Goal: Entertainment & Leisure: Consume media (video, audio)

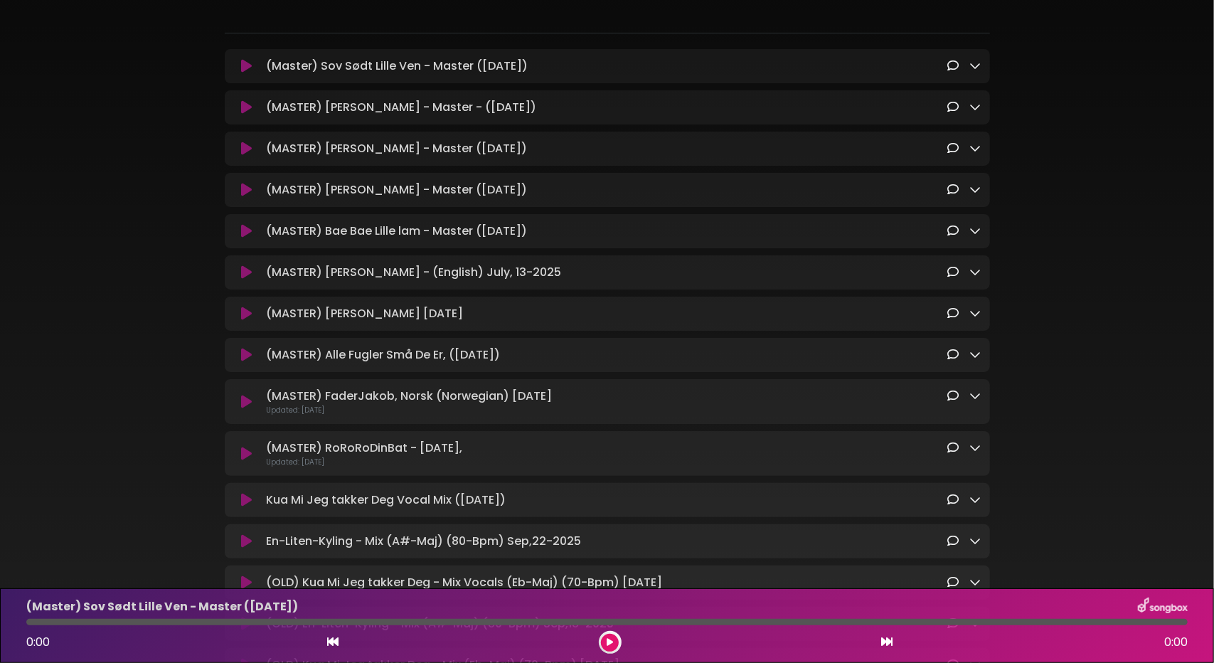
scroll to position [213, 0]
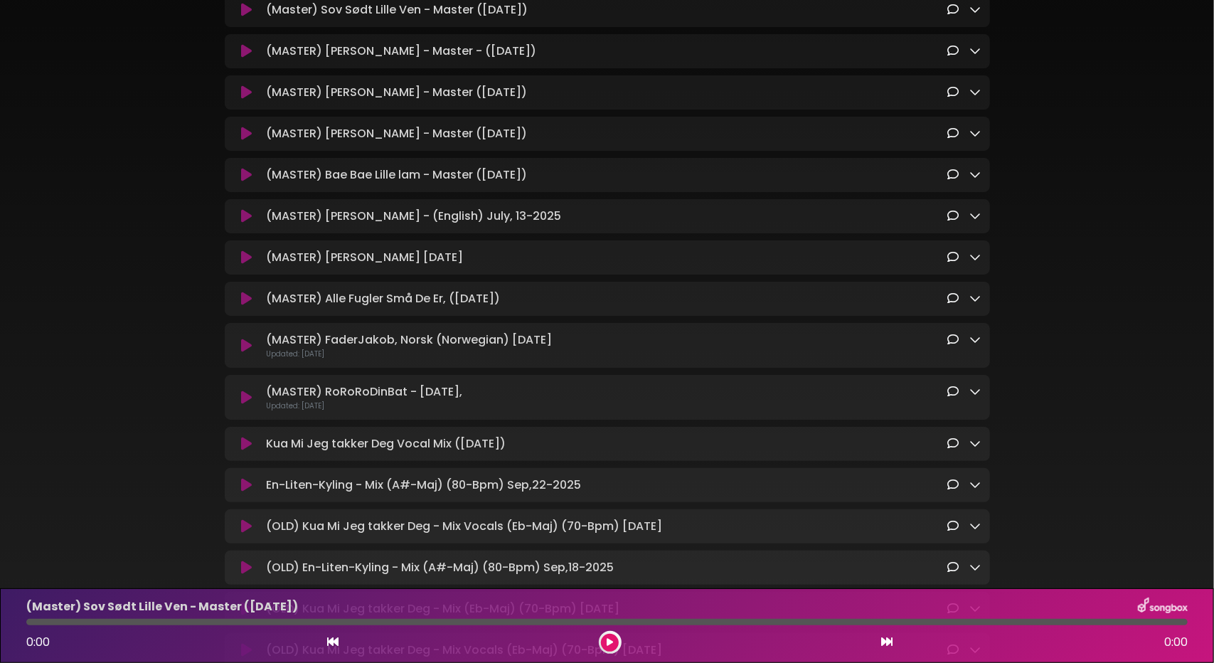
click at [247, 451] on icon at bounding box center [246, 444] width 11 height 14
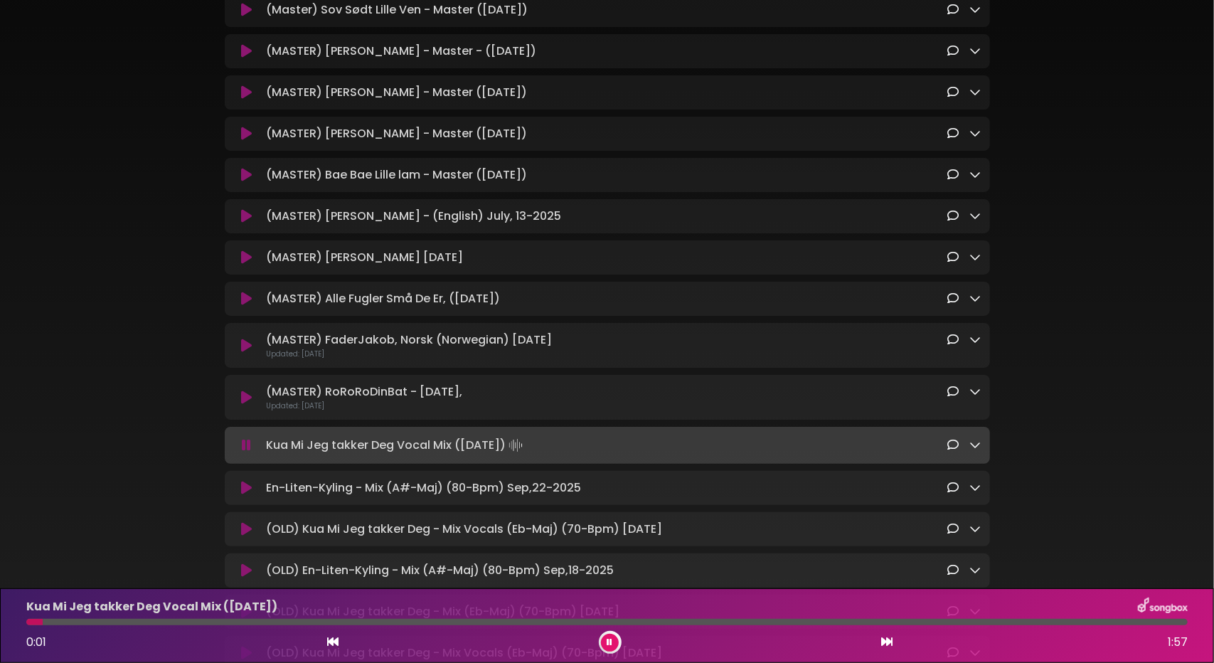
click at [124, 624] on div at bounding box center [606, 622] width 1161 height 6
click at [220, 624] on div at bounding box center [606, 622] width 1161 height 6
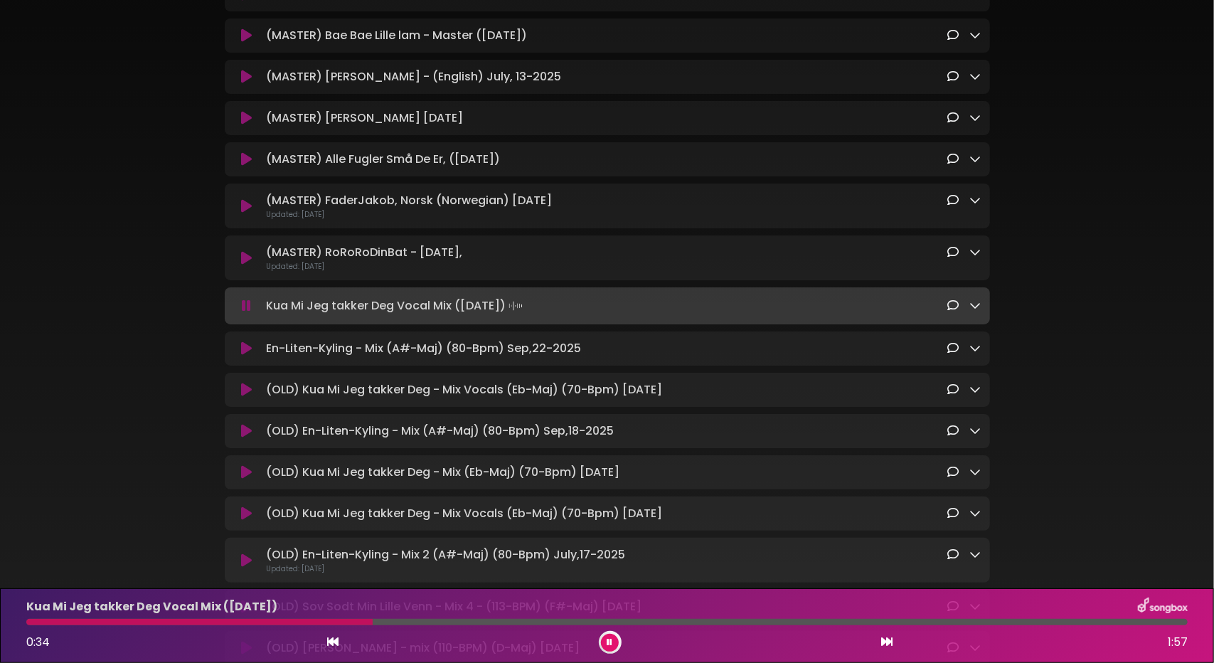
scroll to position [356, 0]
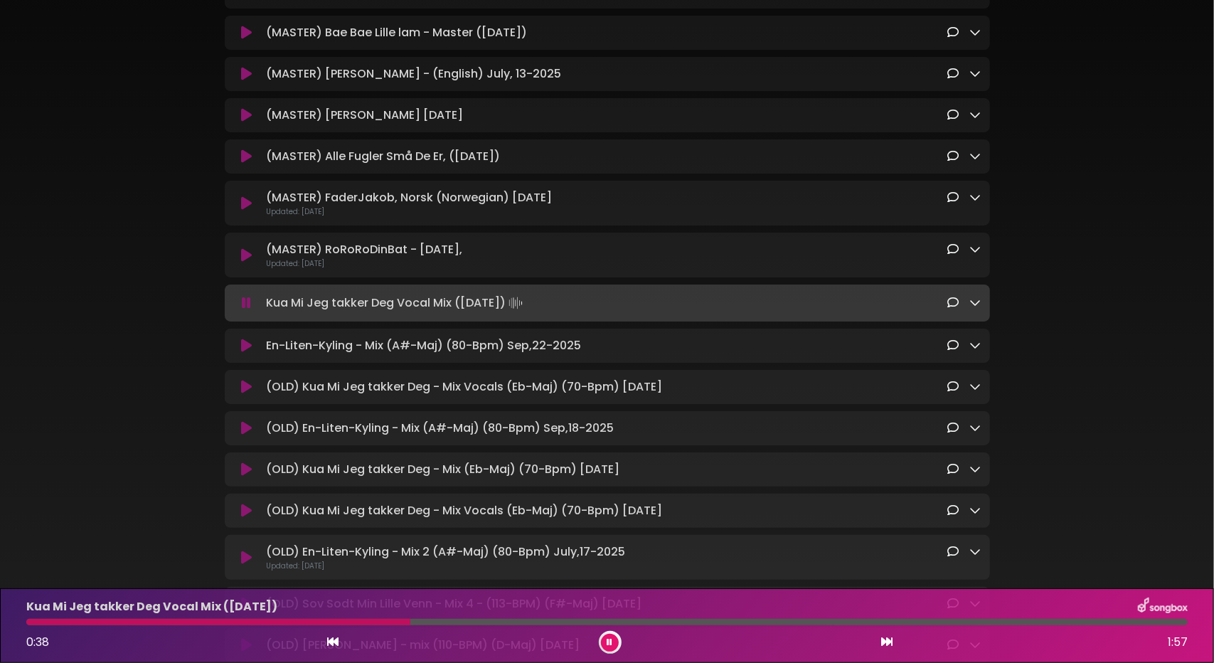
click at [462, 621] on div at bounding box center [606, 622] width 1161 height 6
click at [513, 626] on div "Kua Mi Jeg takker Deg Vocal Mix ([DATE]) 0:44 1:57" at bounding box center [607, 625] width 1178 height 56
click at [149, 625] on div "Kua Mi Jeg takker Deg Vocal Mix ([DATE]) 1:02 1:57" at bounding box center [607, 625] width 1178 height 56
click at [88, 624] on div at bounding box center [340, 622] width 629 height 6
click at [142, 619] on div at bounding box center [606, 622] width 1161 height 6
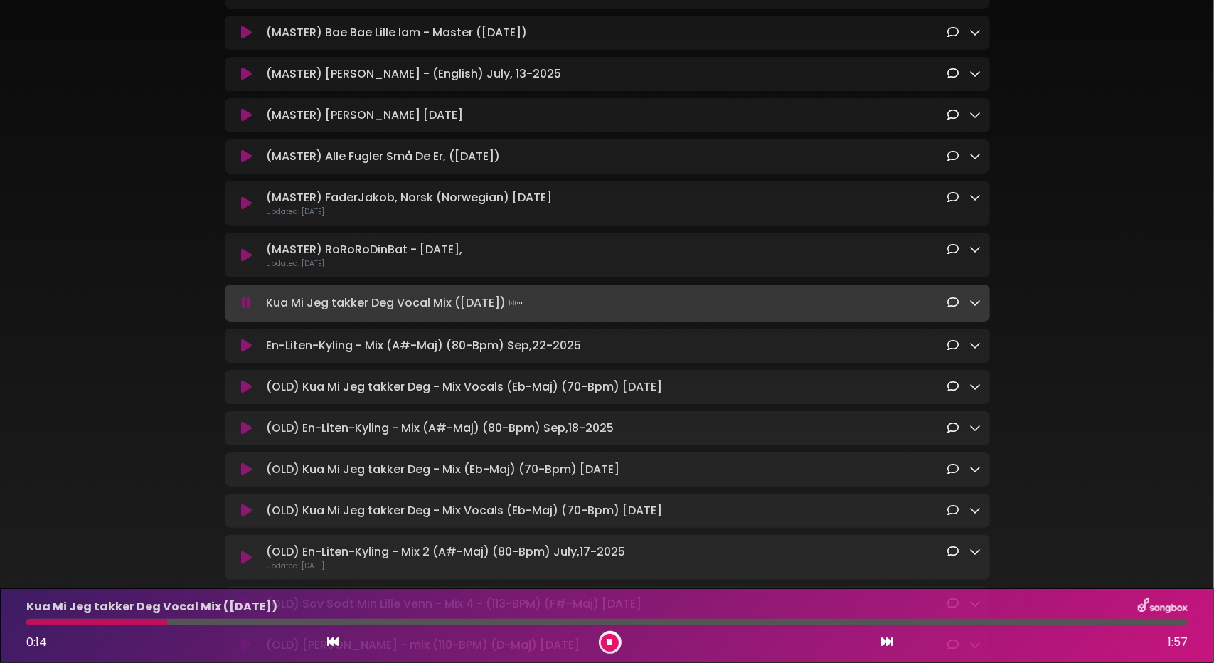
click at [171, 624] on div at bounding box center [606, 622] width 1161 height 6
click at [181, 622] on div at bounding box center [606, 622] width 1161 height 6
click at [205, 617] on div "Kua Mi Jeg takker Deg Vocal Mix ([DATE]) 0:15 1:57" at bounding box center [607, 625] width 1178 height 56
click at [223, 619] on div at bounding box center [606, 622] width 1161 height 6
click at [613, 639] on button at bounding box center [610, 643] width 18 height 18
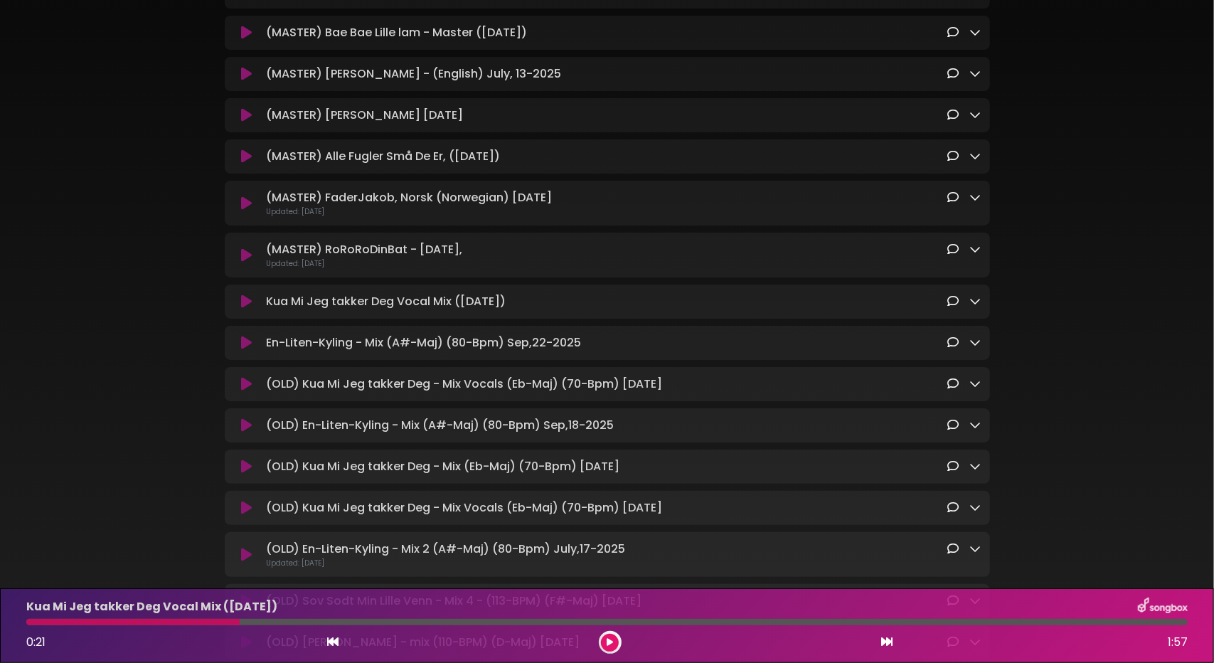
click at [620, 649] on div "0:21 1:57" at bounding box center [607, 642] width 1178 height 23
click at [614, 645] on button at bounding box center [610, 643] width 18 height 18
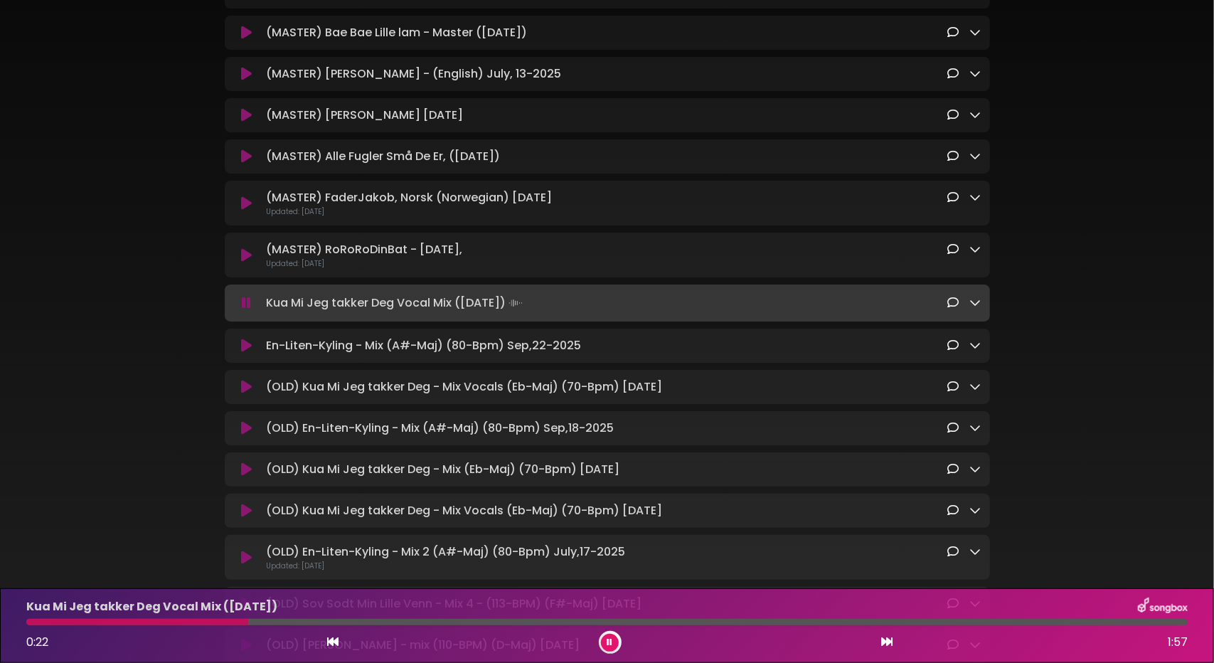
click at [313, 619] on div "Kua Mi Jeg takker Deg Vocal Mix ([DATE]) 0:22 1:57" at bounding box center [607, 625] width 1178 height 56
click at [313, 622] on div at bounding box center [606, 622] width 1161 height 6
click at [410, 630] on div "Kua Mi Jeg takker Deg Vocal Mix ([DATE]) 0:29 1:57" at bounding box center [607, 625] width 1178 height 56
click at [416, 628] on div "Kua Mi Jeg takker Deg Vocal Mix ([DATE]) 0:30 1:57" at bounding box center [607, 625] width 1178 height 56
click at [416, 620] on div at bounding box center [606, 622] width 1161 height 6
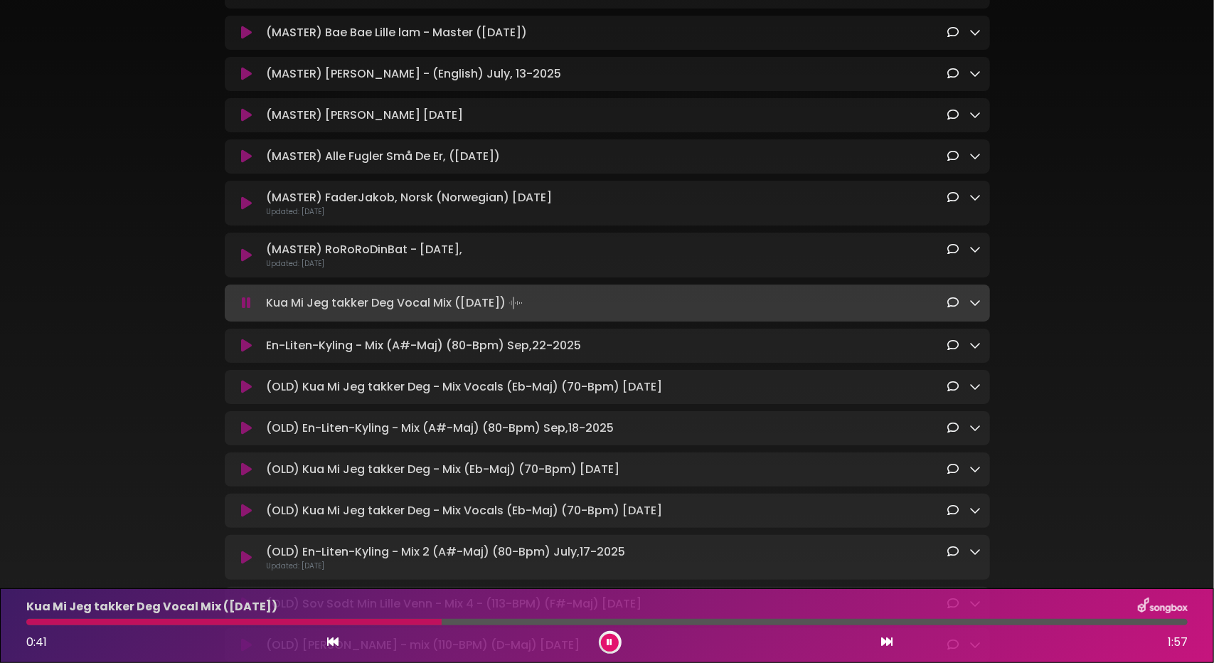
click at [511, 628] on div "Kua Mi Jeg takker Deg Vocal Mix ([DATE]) 0:41 1:57" at bounding box center [607, 625] width 1178 height 56
click at [979, 306] on icon at bounding box center [975, 302] width 11 height 11
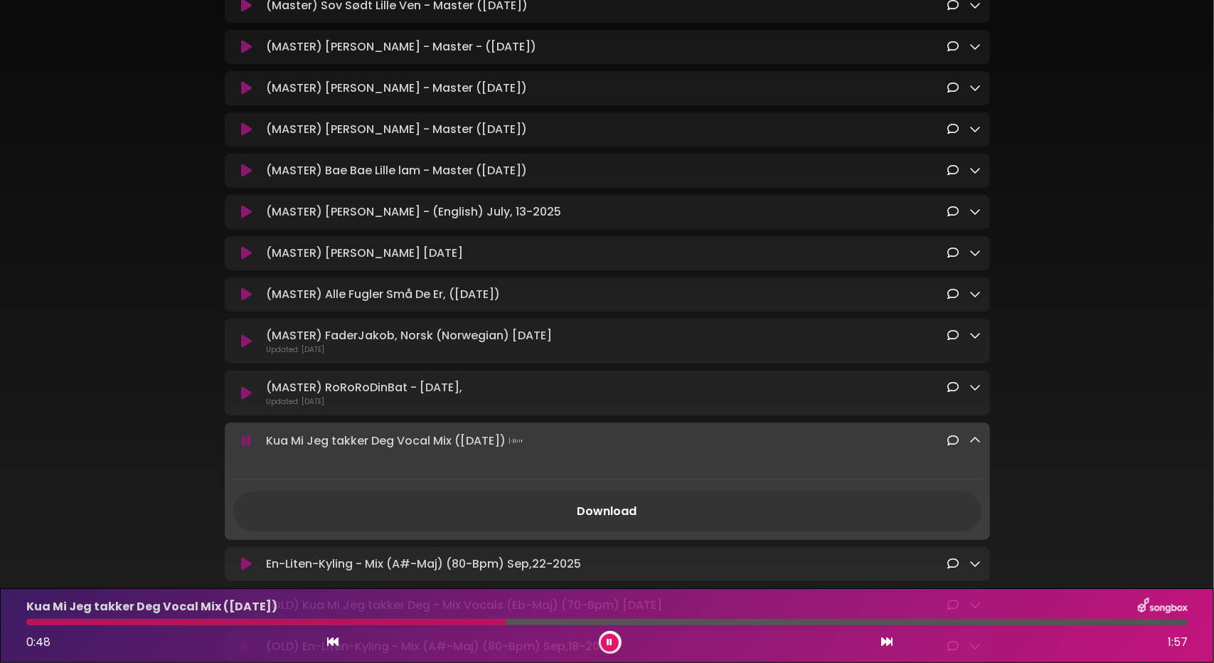
scroll to position [0, 0]
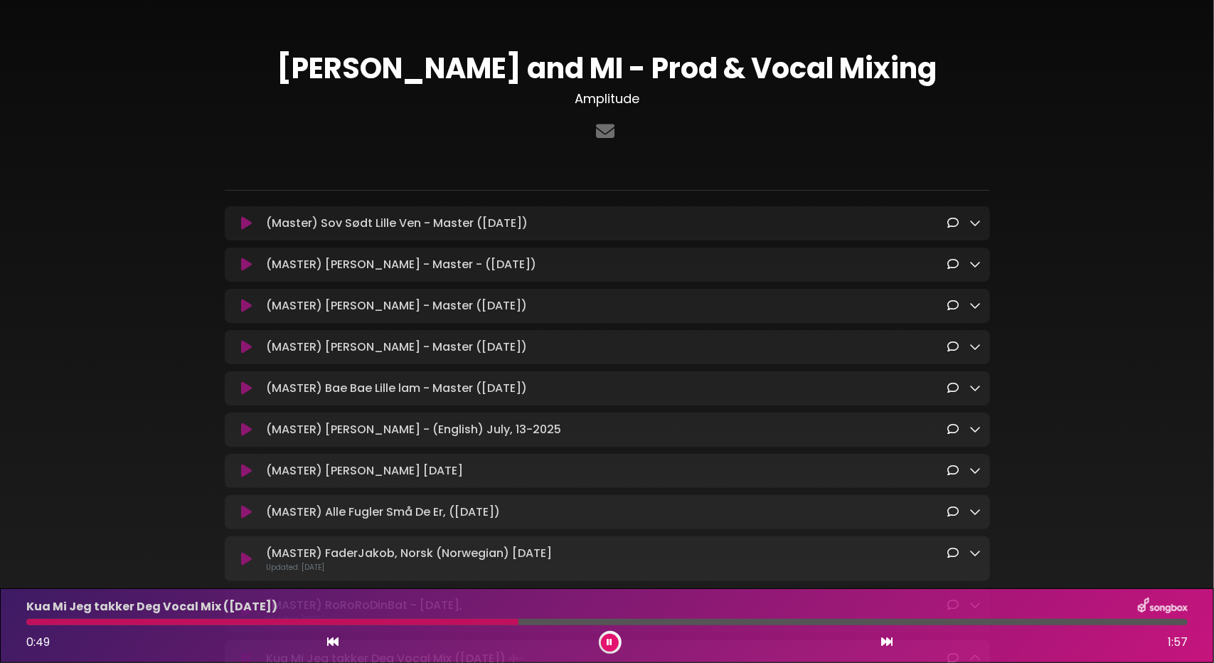
click at [247, 223] on icon at bounding box center [246, 223] width 11 height 14
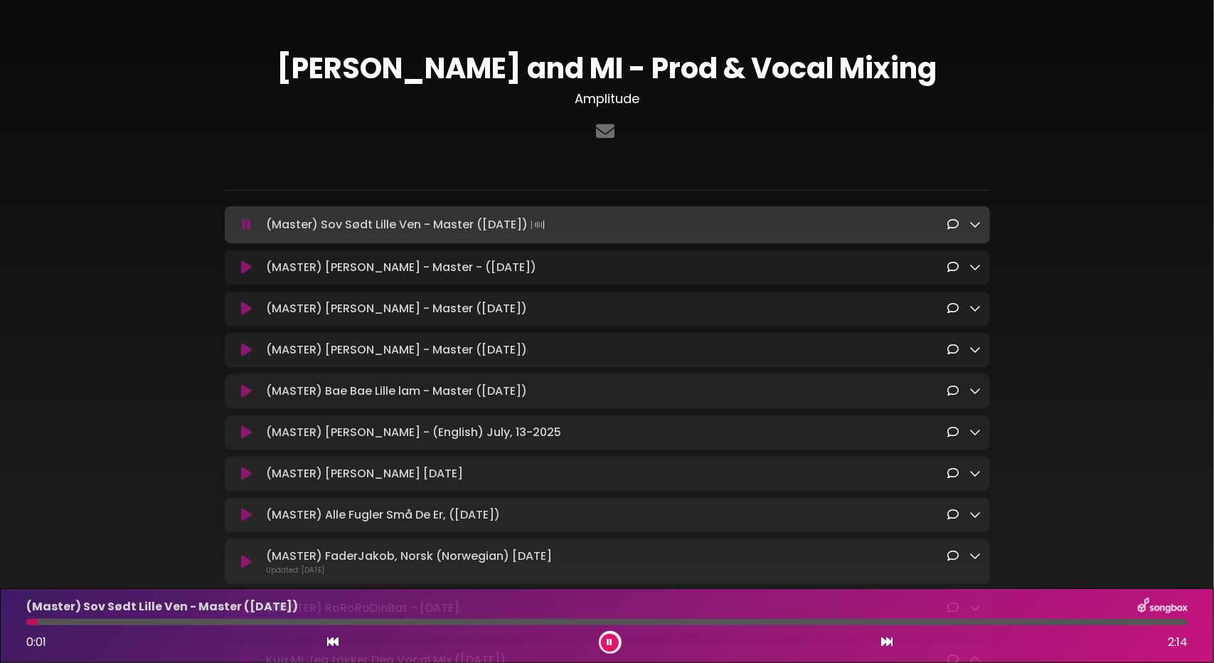
click at [1164, 622] on div at bounding box center [606, 622] width 1161 height 6
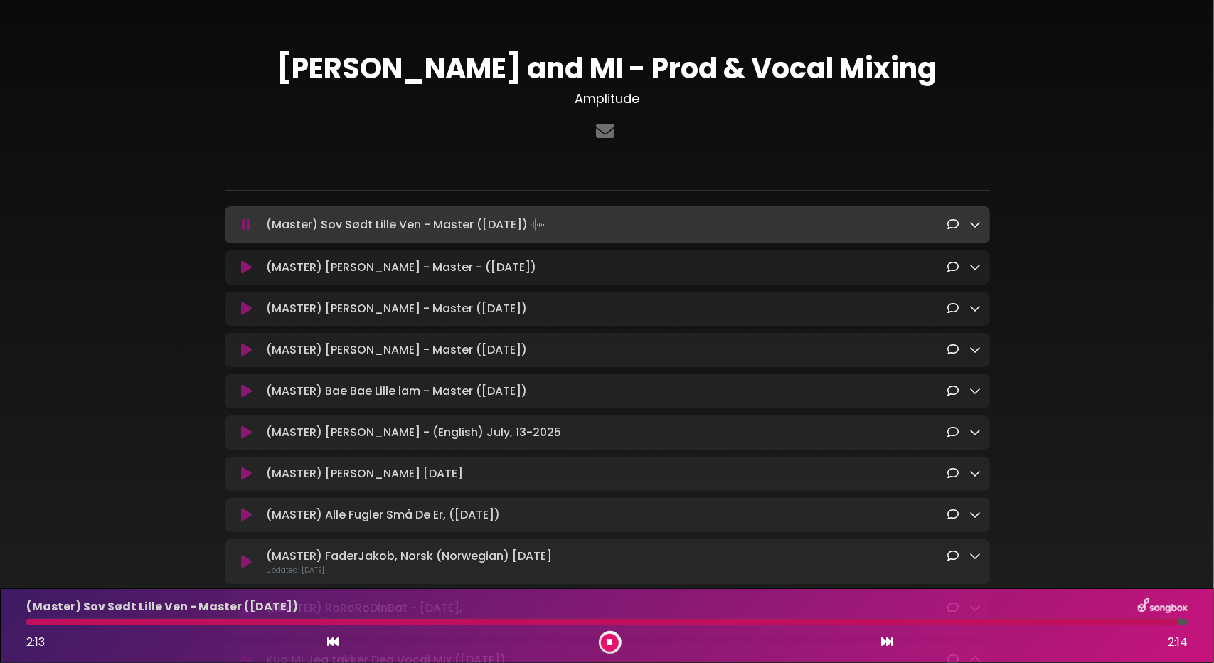
click at [609, 646] on icon at bounding box center [610, 642] width 6 height 9
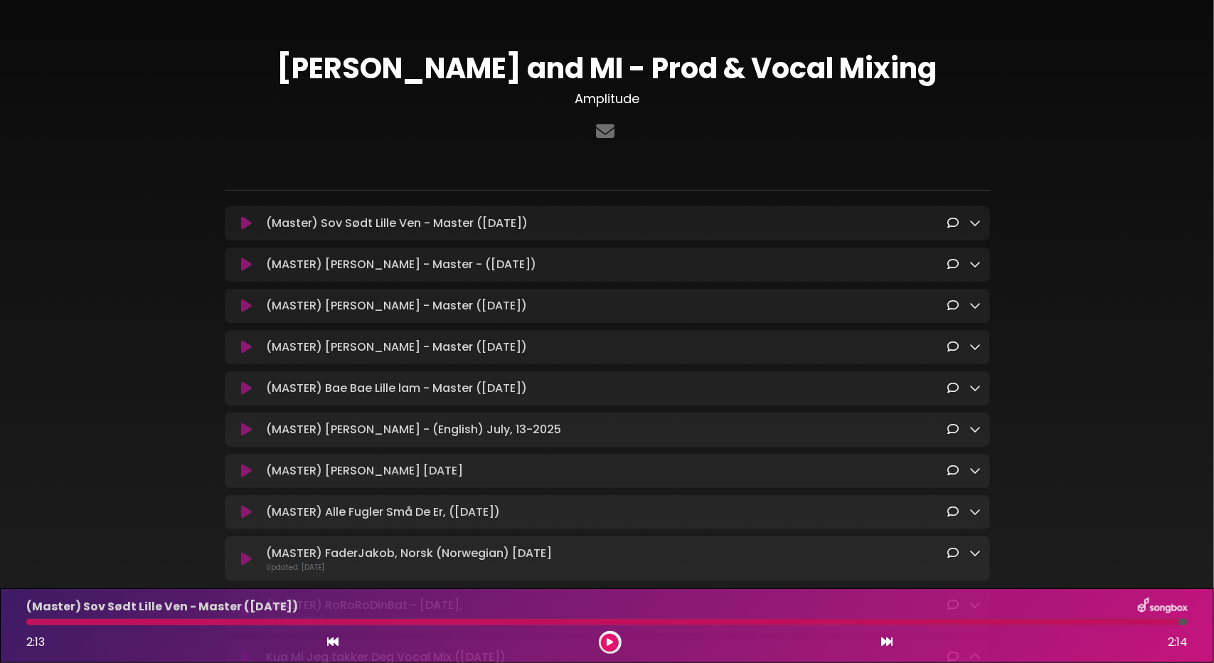
scroll to position [356, 0]
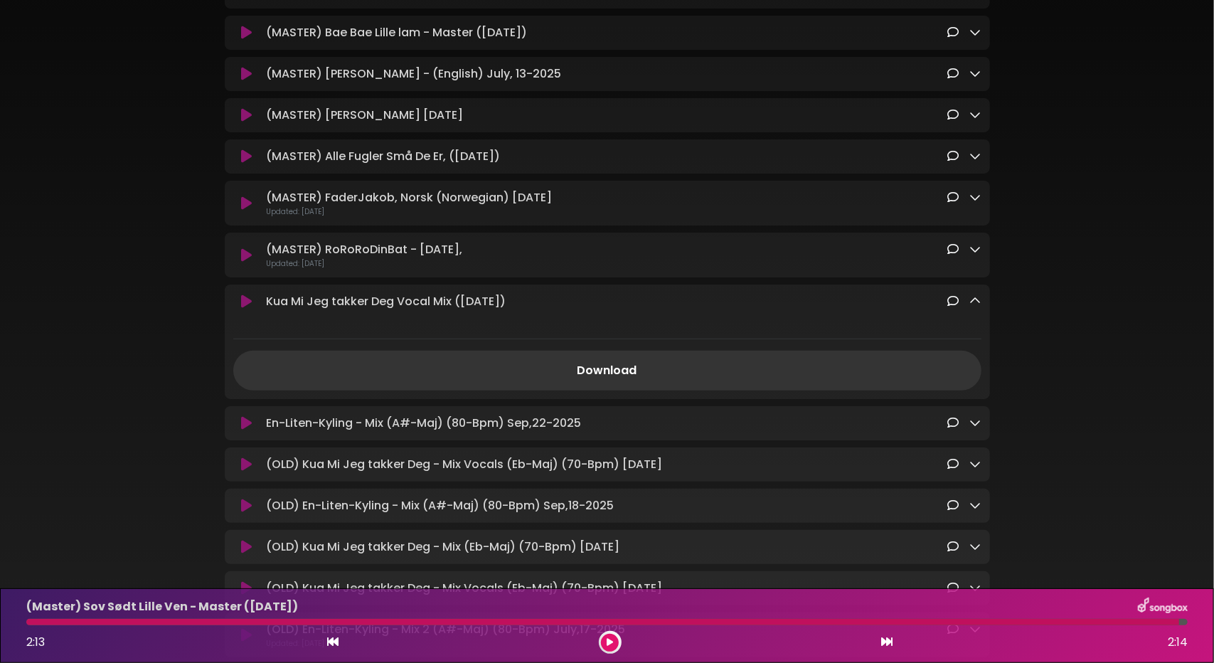
click at [253, 309] on button at bounding box center [247, 301] width 28 height 14
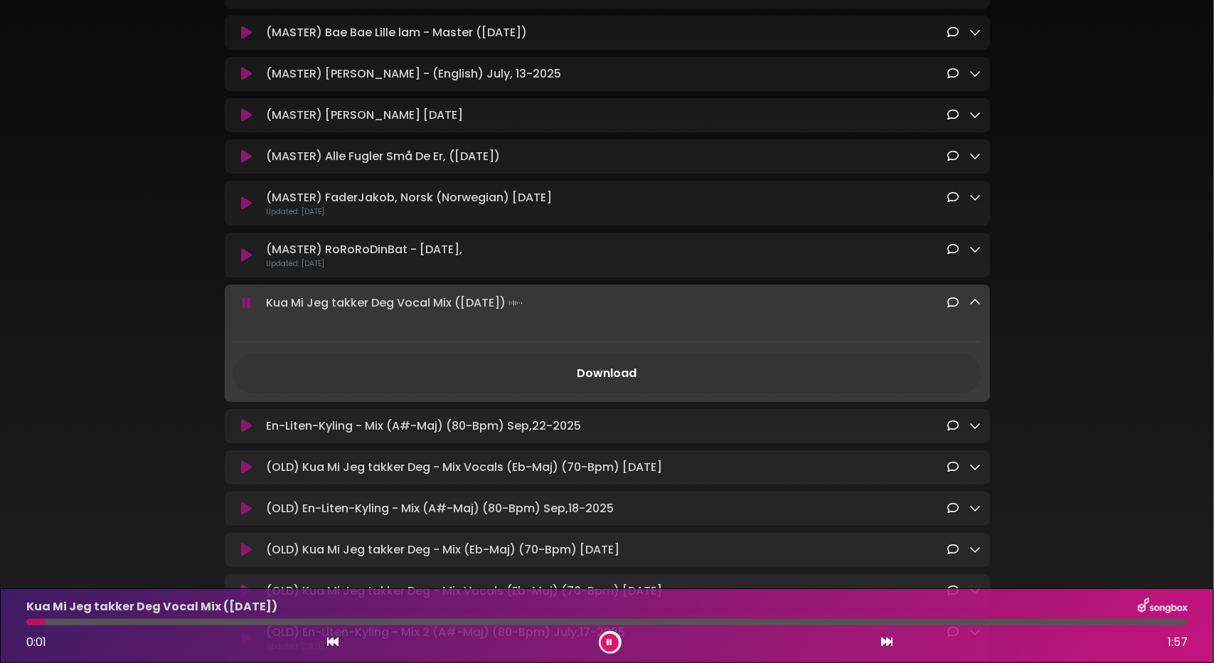
click at [249, 620] on div at bounding box center [606, 622] width 1161 height 6
click at [448, 628] on div "Kua Mi Jeg takker Deg Vocal Mix ([DATE]) 0:23 1:57" at bounding box center [607, 625] width 1178 height 56
click at [448, 624] on div at bounding box center [606, 622] width 1161 height 6
click at [241, 310] on button at bounding box center [247, 303] width 28 height 14
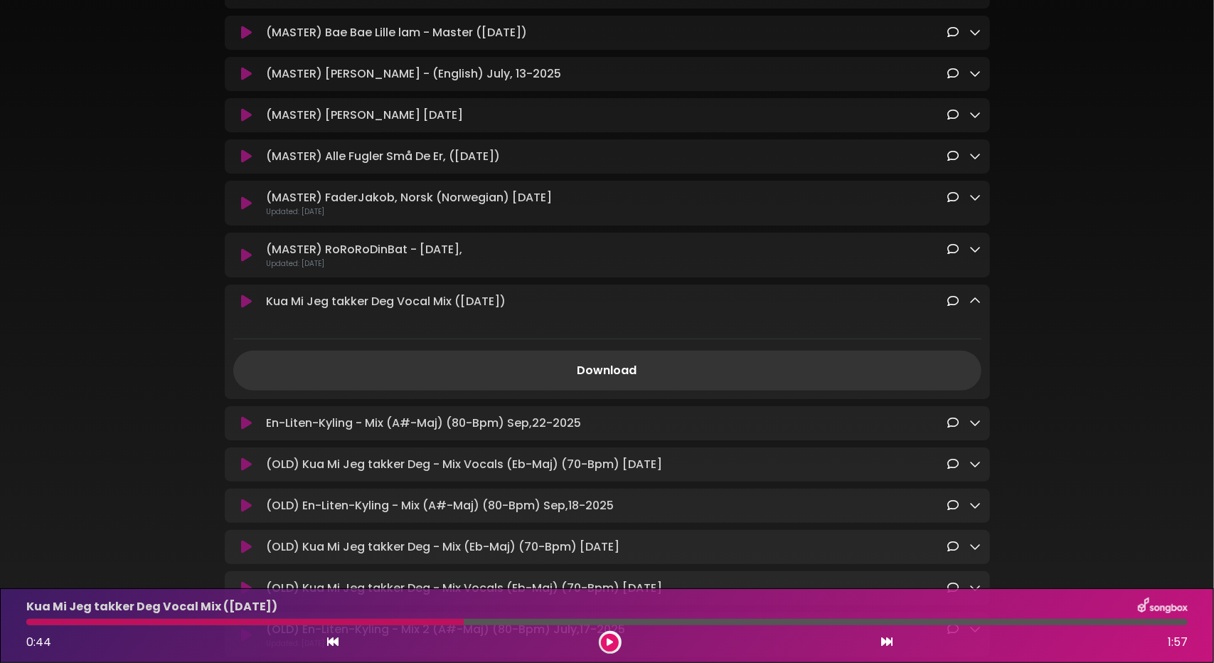
drag, startPoint x: 108, startPoint y: 627, endPoint x: 110, endPoint y: 619, distance: 8.0
click at [110, 620] on div "Kua Mi Jeg takker Deg Vocal Mix ([DATE]) 0:44 1:57" at bounding box center [607, 625] width 1178 height 56
click at [110, 619] on div at bounding box center [244, 622] width 437 height 6
click at [108, 622] on div at bounding box center [244, 622] width 437 height 6
click at [107, 624] on div at bounding box center [244, 622] width 437 height 6
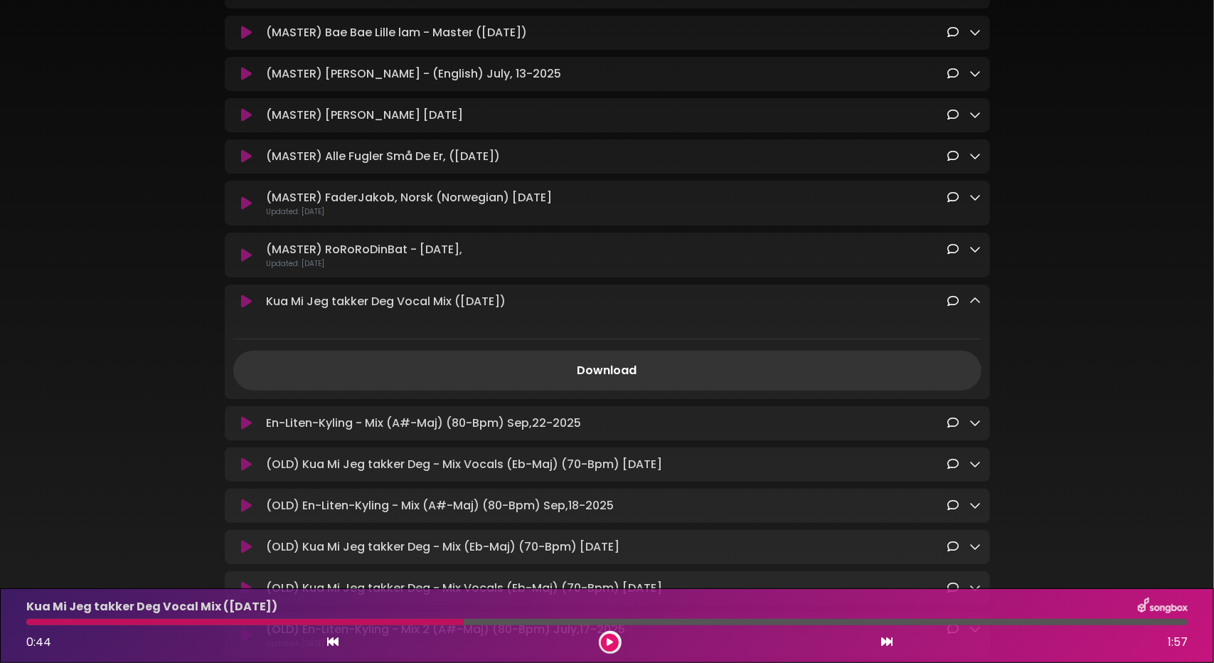
click at [444, 619] on div at bounding box center [244, 622] width 437 height 6
click at [444, 625] on div at bounding box center [244, 622] width 437 height 6
click at [438, 619] on div at bounding box center [244, 622] width 437 height 6
drag, startPoint x: 434, startPoint y: 619, endPoint x: 146, endPoint y: 623, distance: 287.3
click at [149, 626] on div "Kua Mi Jeg takker Deg Vocal Mix ([DATE]) 0:44 1:57" at bounding box center [607, 625] width 1178 height 56
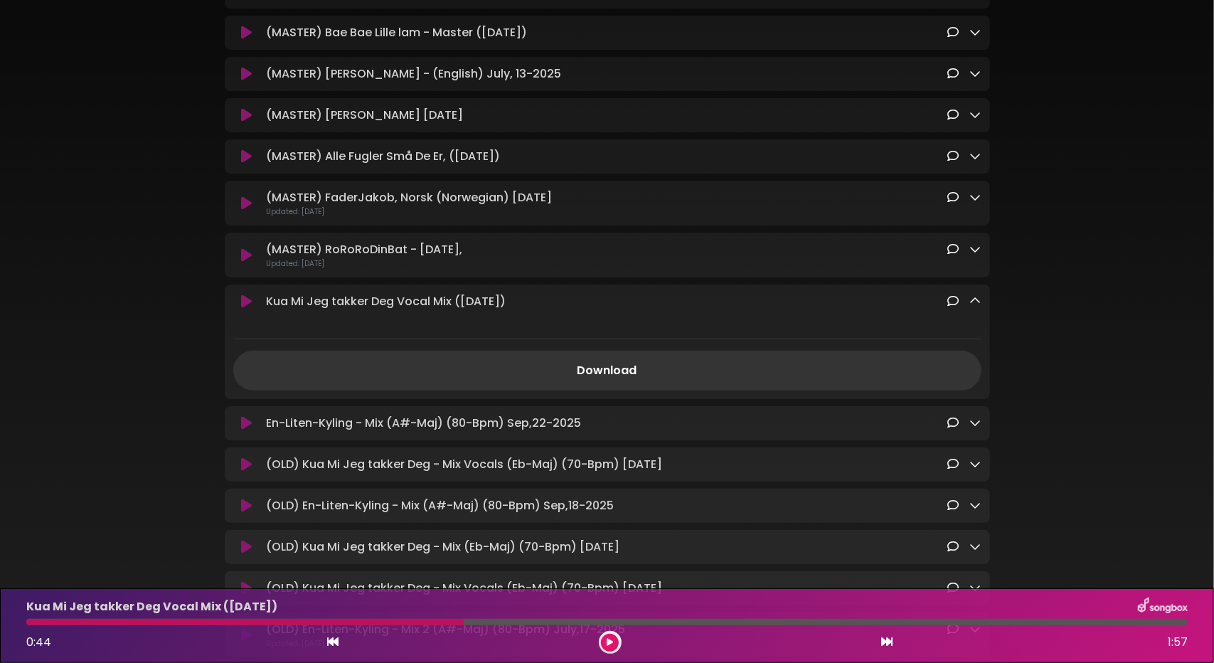
click at [614, 637] on button at bounding box center [610, 643] width 18 height 18
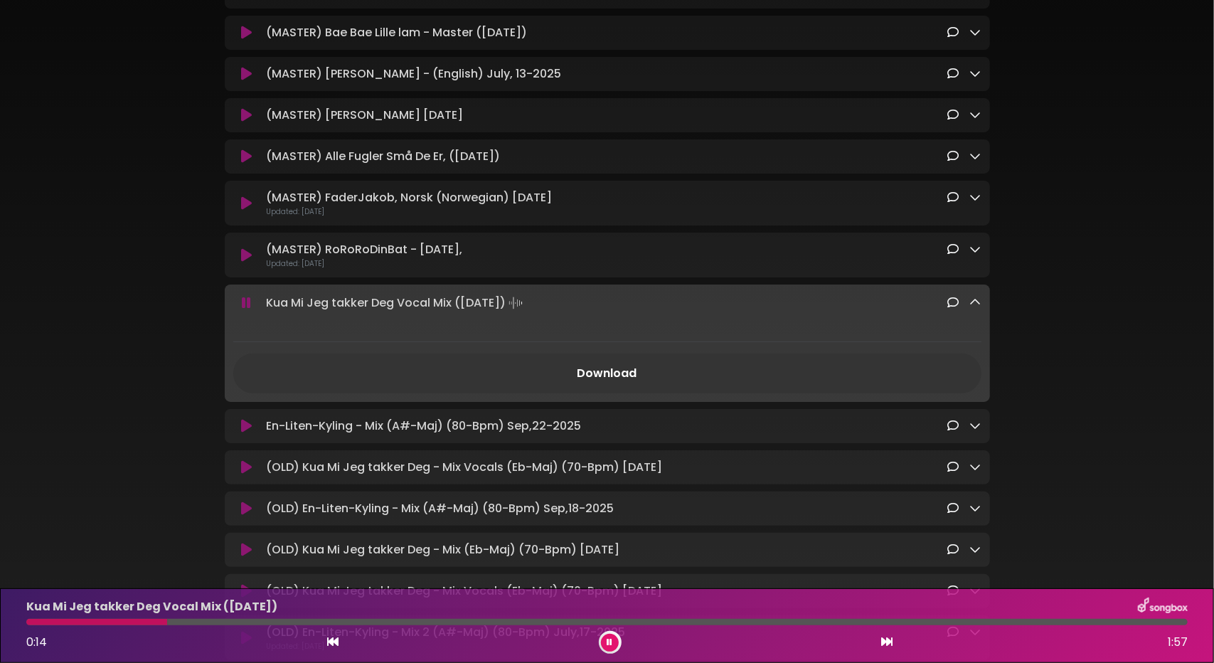
click at [188, 623] on div at bounding box center [606, 622] width 1161 height 6
click at [223, 624] on div at bounding box center [606, 622] width 1161 height 6
click at [604, 642] on button at bounding box center [610, 643] width 18 height 18
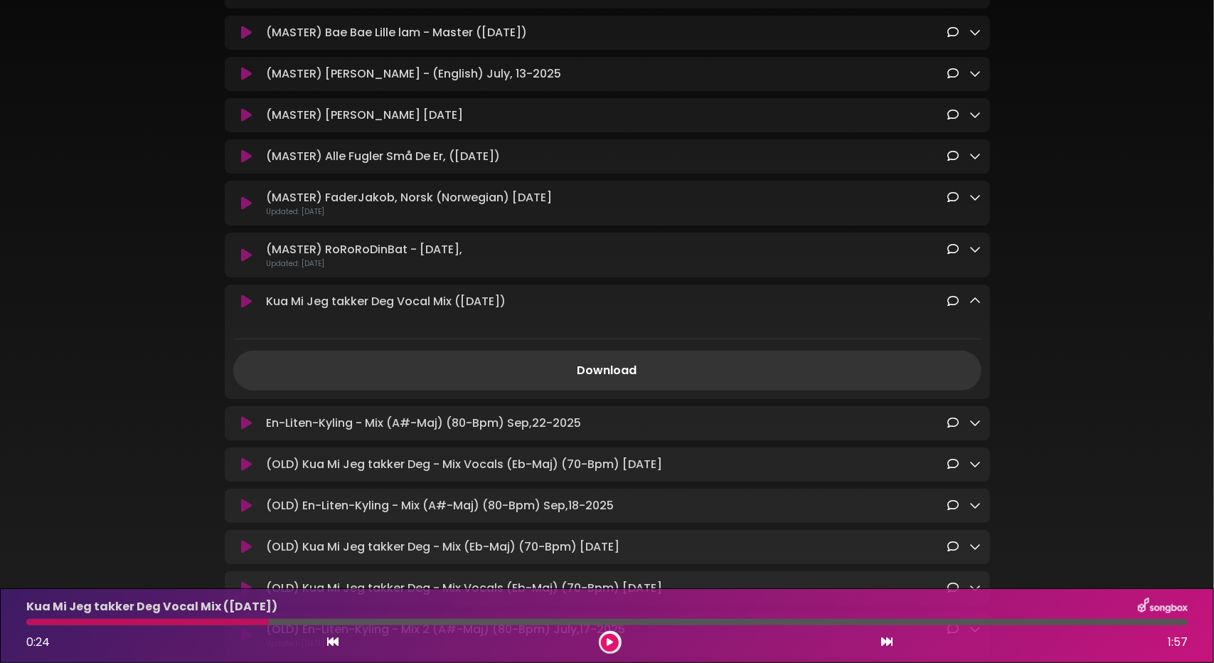
click at [601, 634] on button at bounding box center [610, 643] width 18 height 18
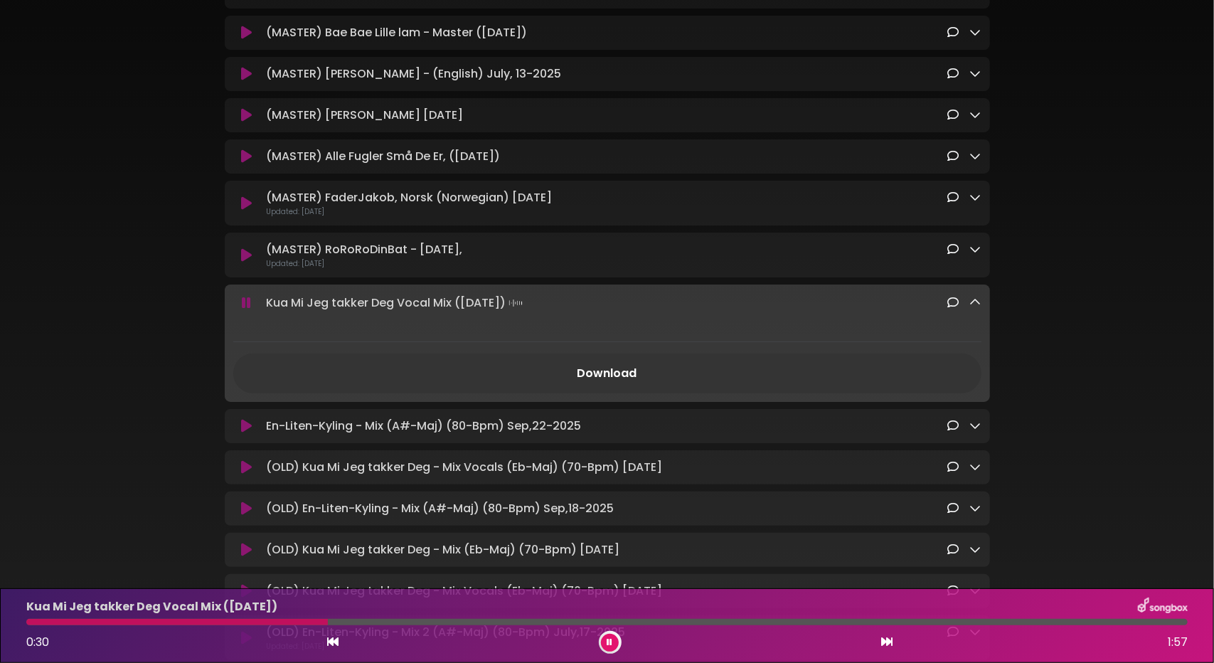
click at [610, 644] on icon at bounding box center [610, 642] width 6 height 9
